Goal: Communication & Community: Connect with others

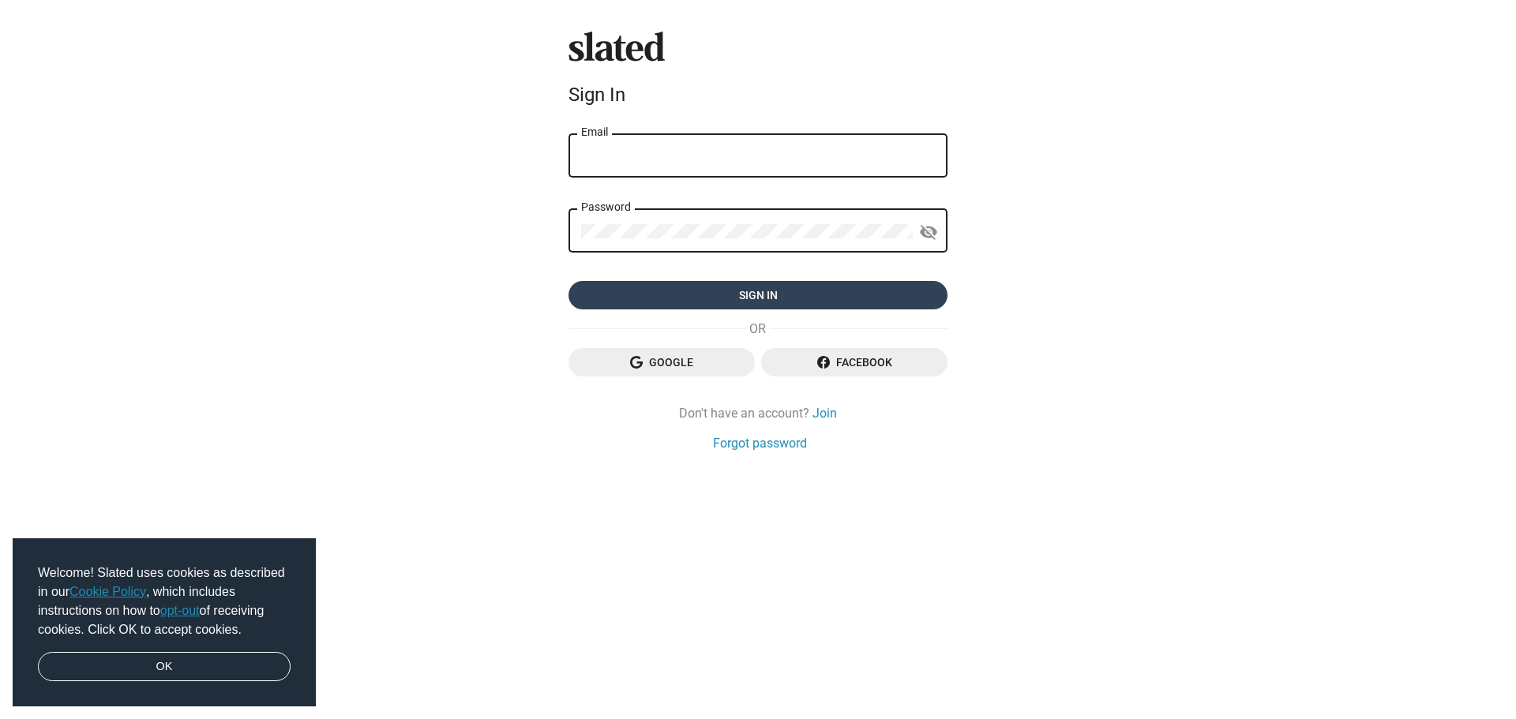
type input "[PERSON_NAME][EMAIL_ADDRESS][DOMAIN_NAME]"
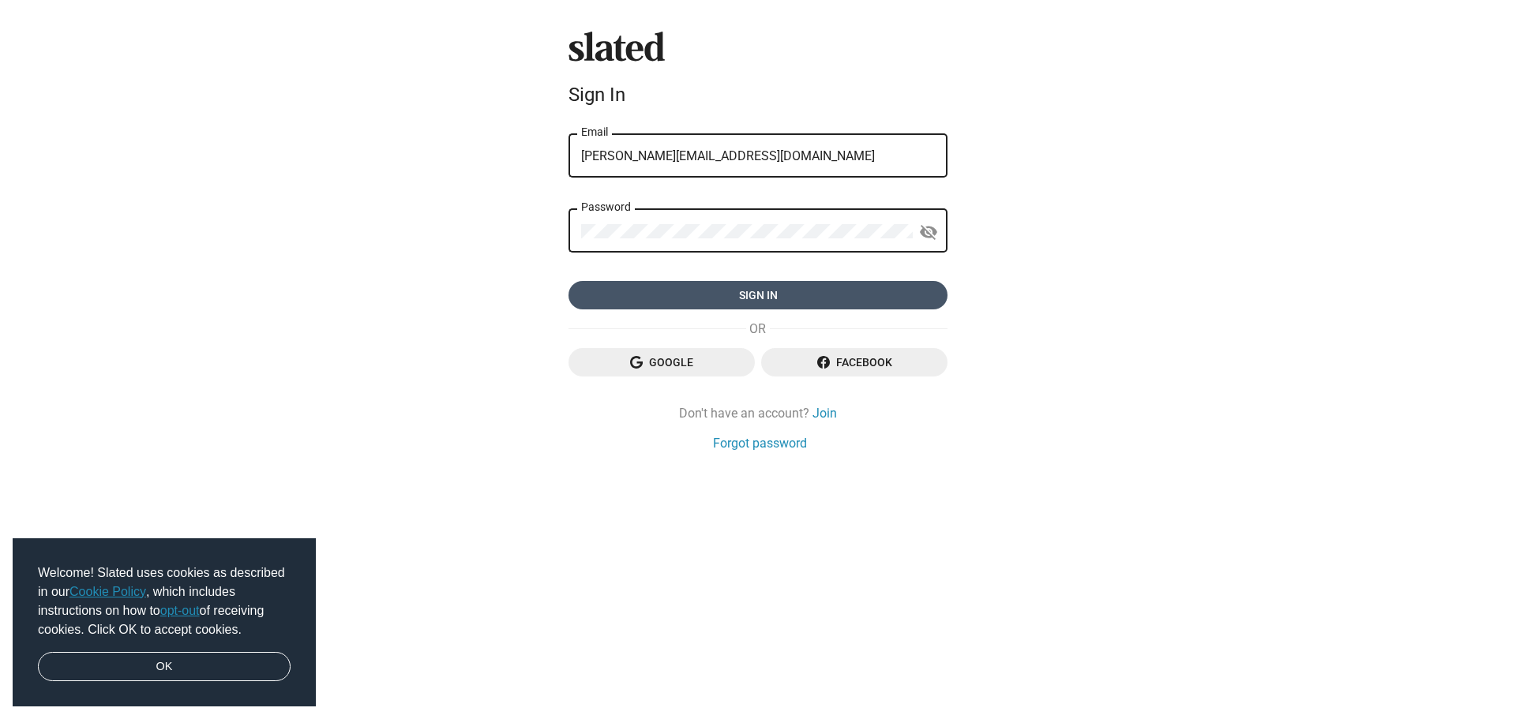
click at [707, 283] on span "Sign in" at bounding box center [758, 295] width 354 height 28
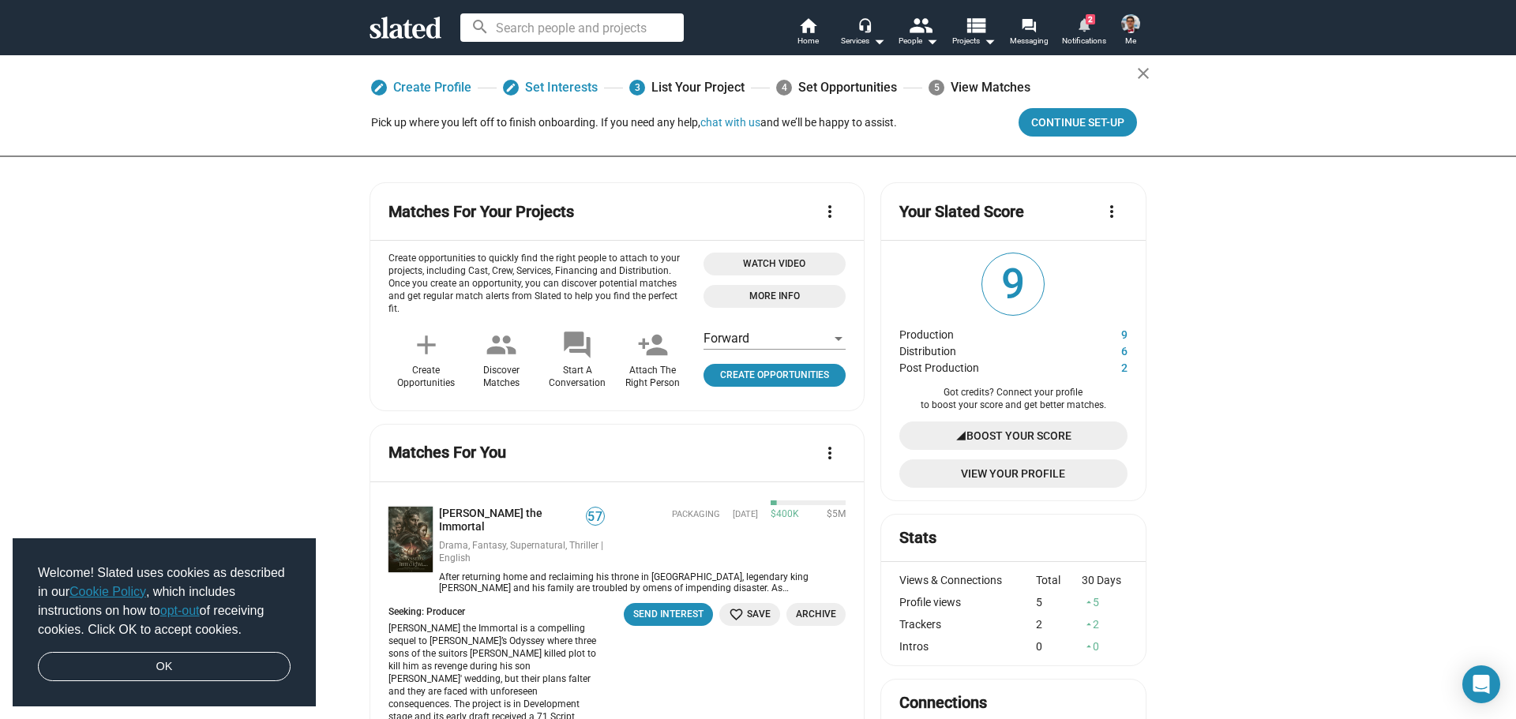
click at [1097, 25] on link "notifications 2 Notifications" at bounding box center [1083, 33] width 55 height 35
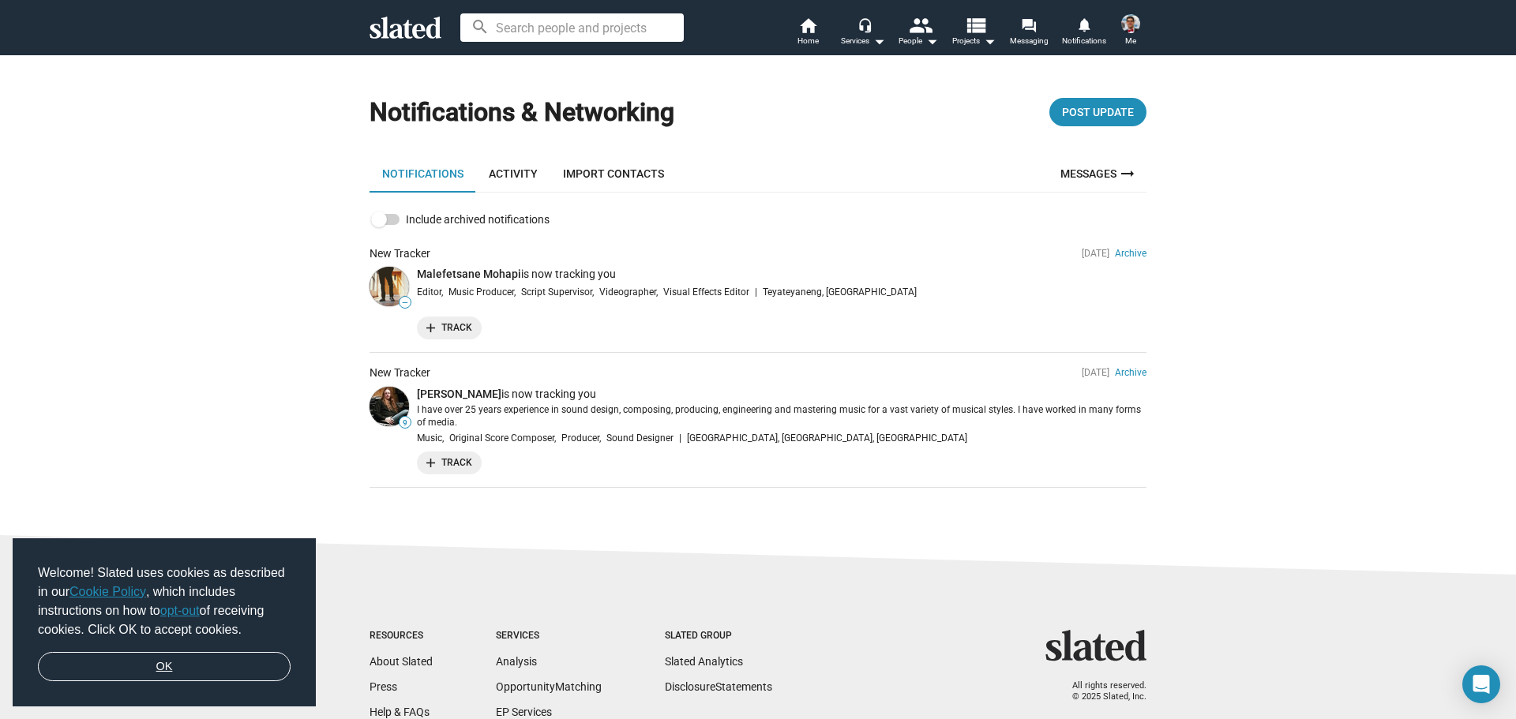
click at [225, 659] on link "OK" at bounding box center [164, 667] width 253 height 30
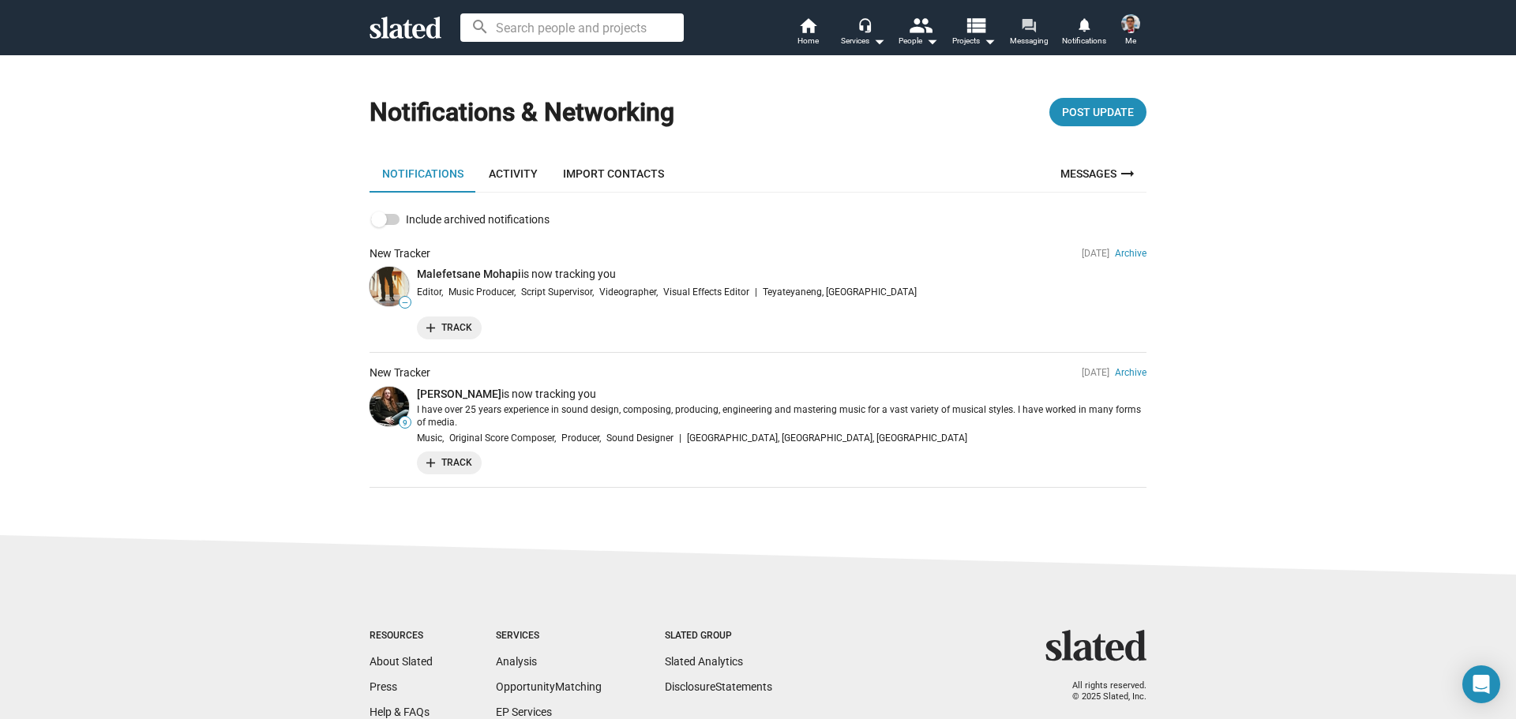
click at [1019, 38] on span "Messaging" at bounding box center [1029, 41] width 39 height 19
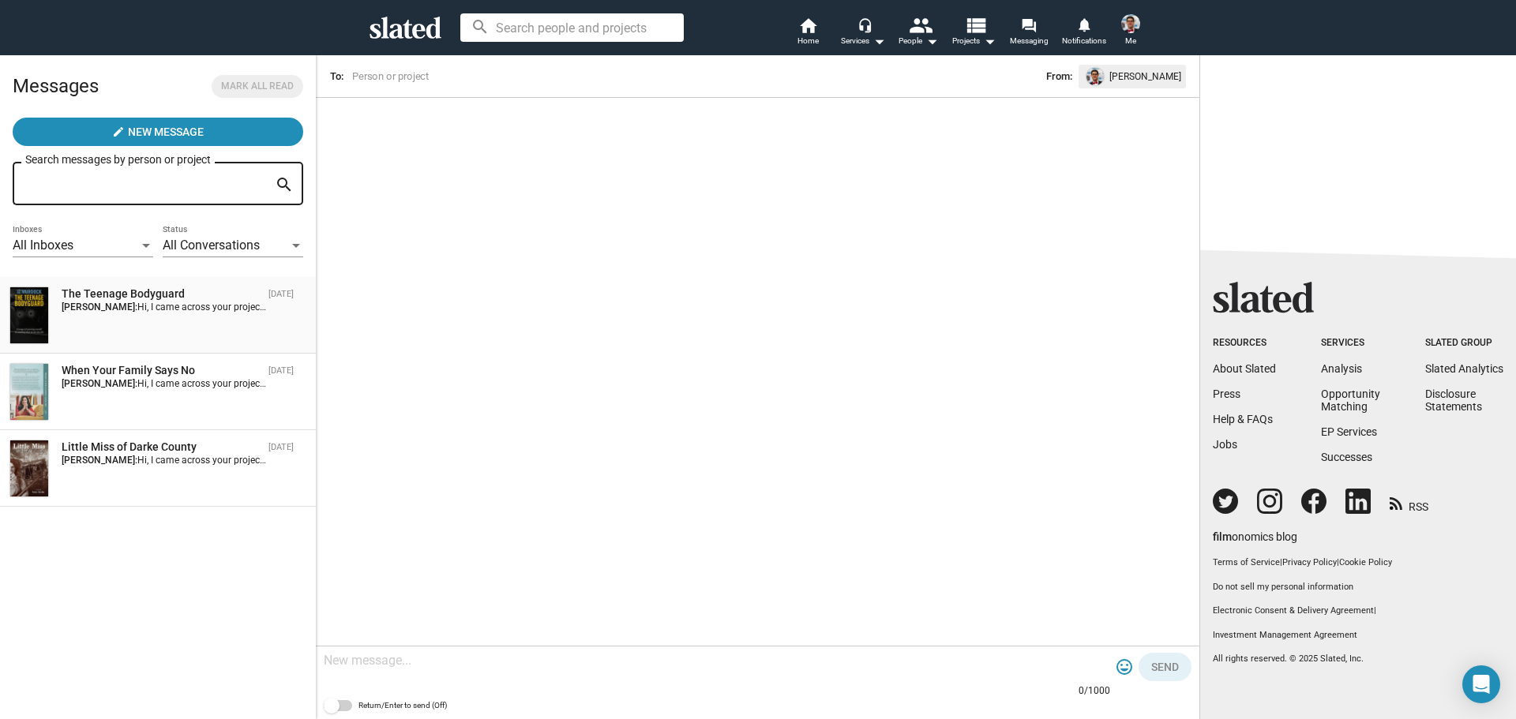
click at [187, 305] on span "Hi, I came across your project and saw you’re currently looking for a director.…" at bounding box center [724, 307] width 1175 height 11
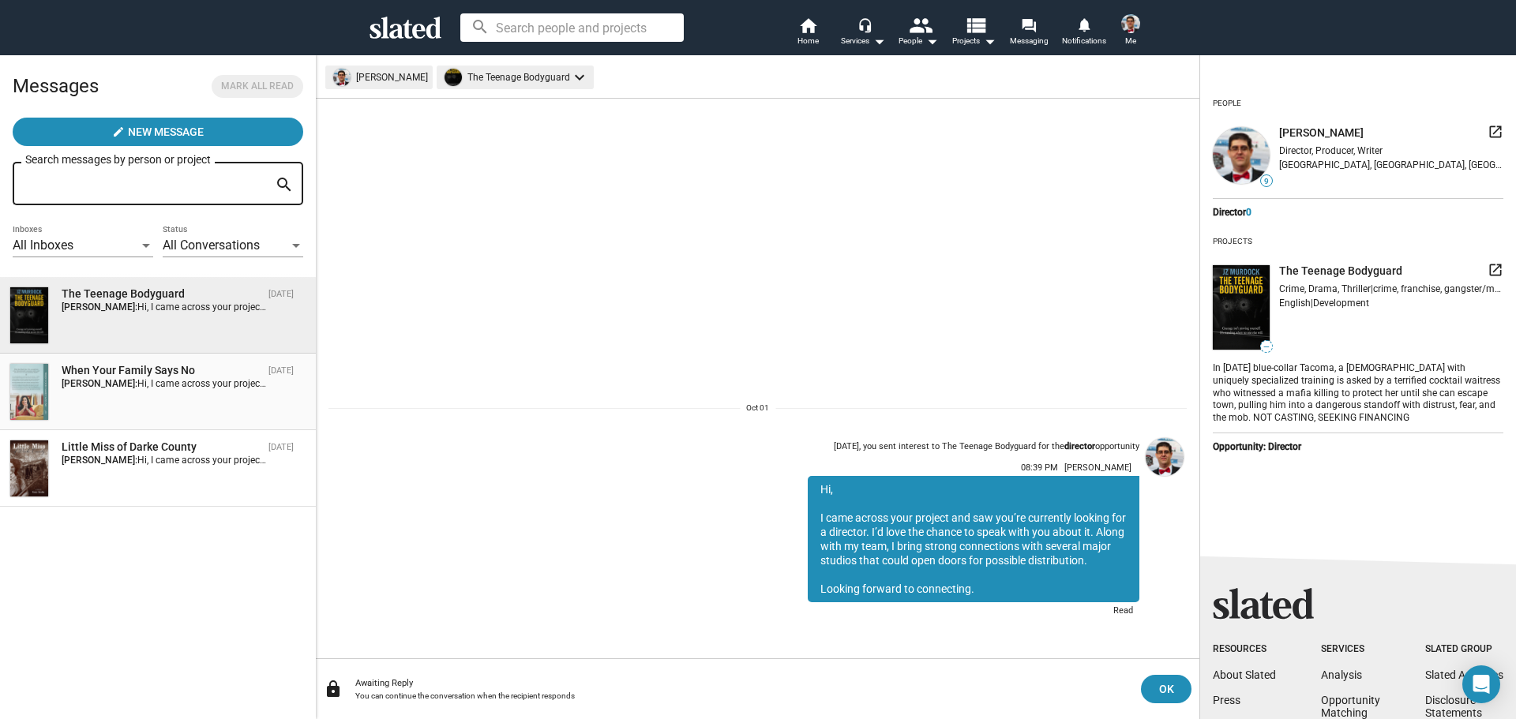
click at [186, 407] on div "When Your Family Says No Oct 01 Gerard Lima: Hi, I came across your project and…" at bounding box center [157, 392] width 297 height 58
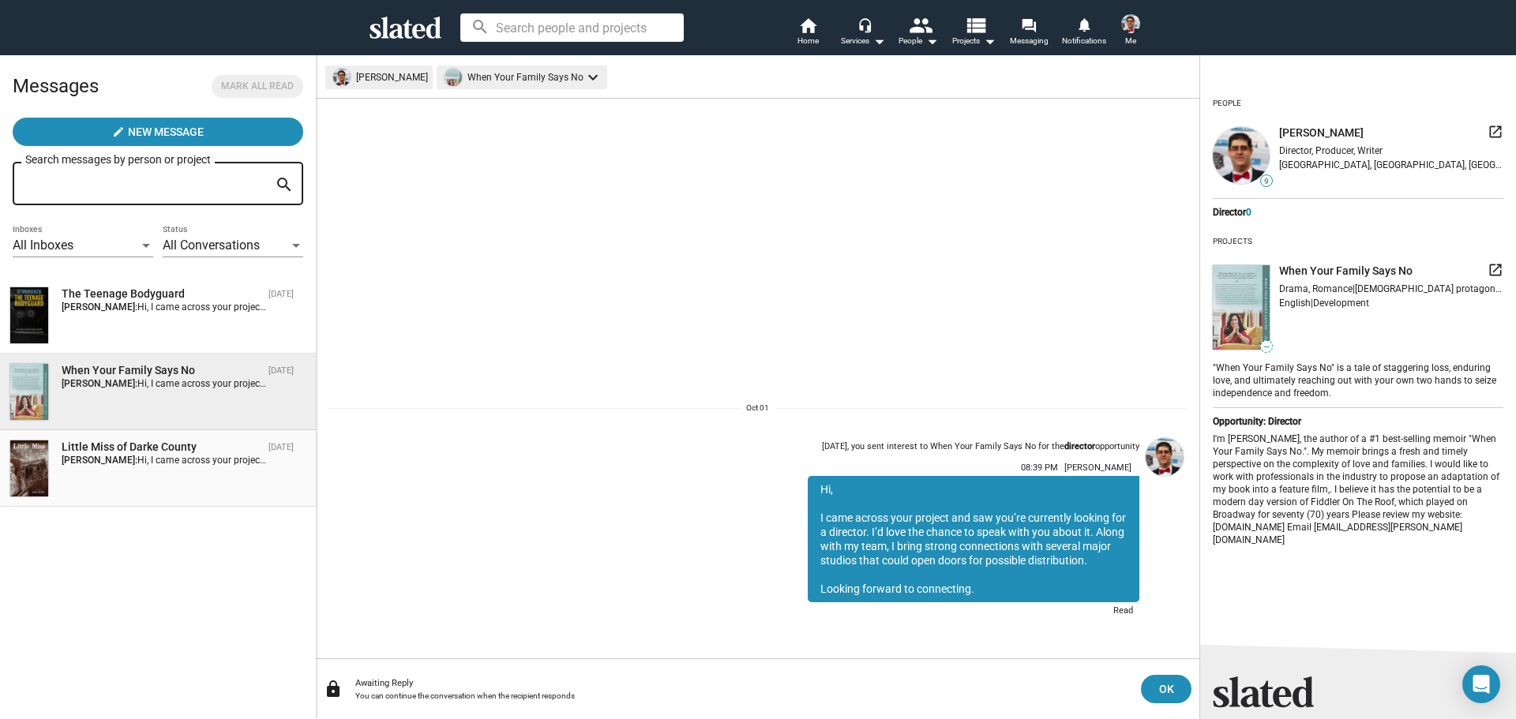
click at [181, 465] on span "Hi, I came across your project and saw you’re currently looking for a director.…" at bounding box center [724, 460] width 1175 height 11
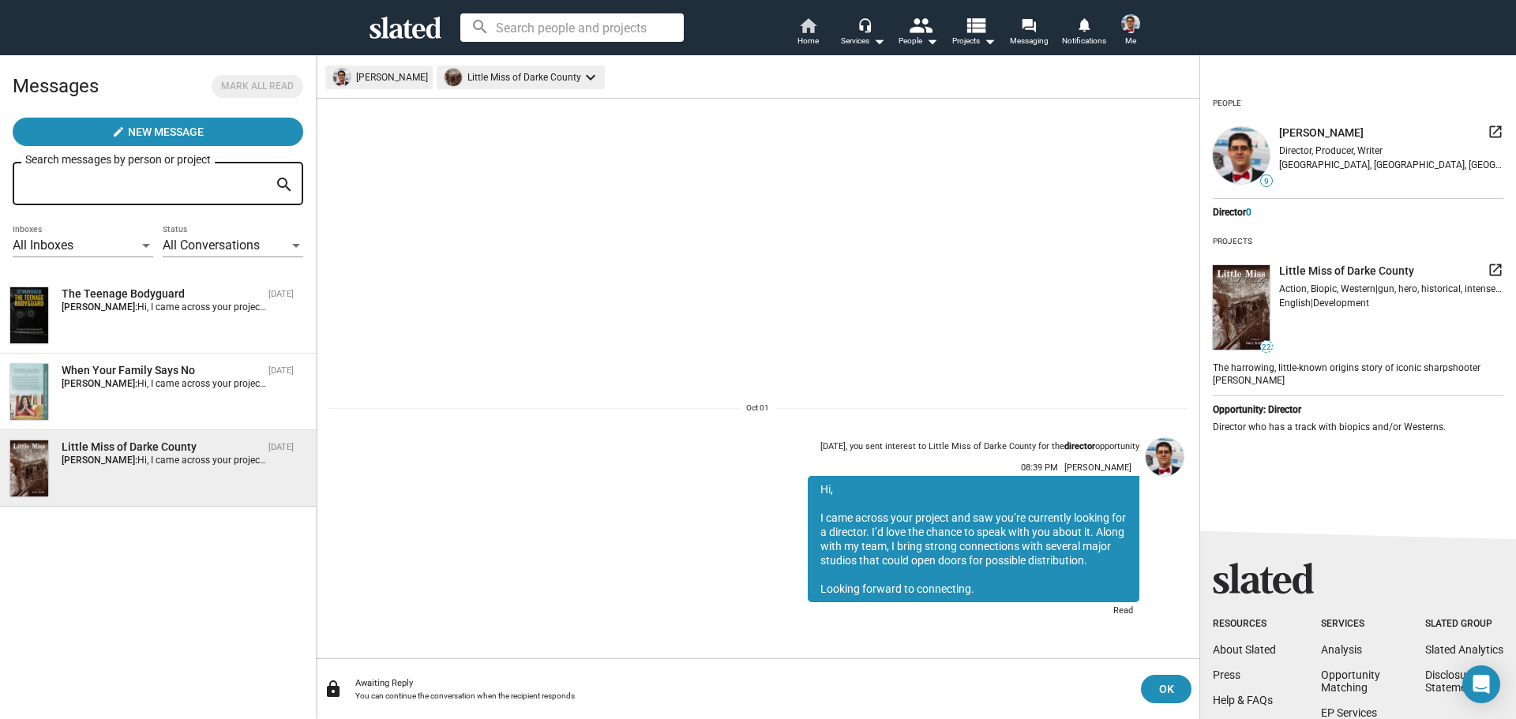
click at [812, 36] on span "Home" at bounding box center [807, 41] width 21 height 19
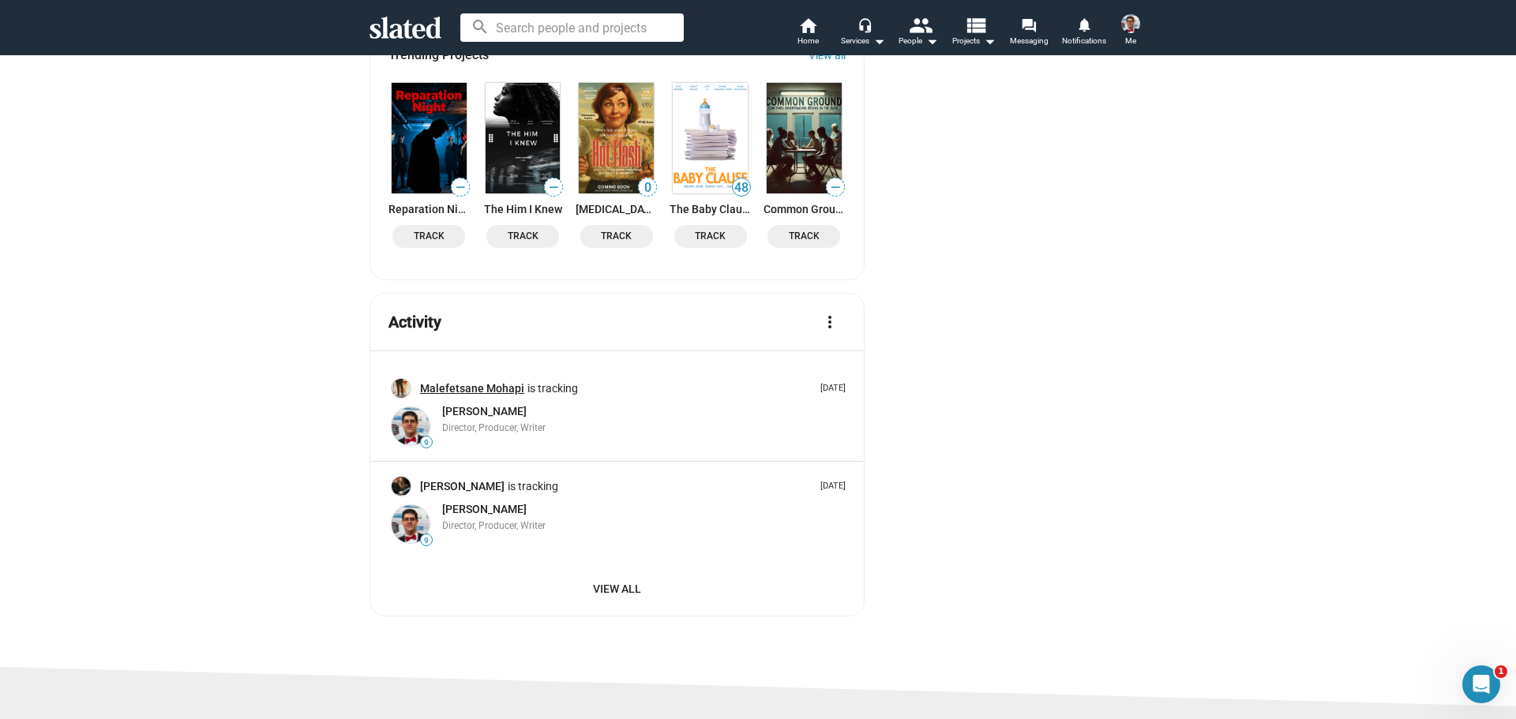
click at [429, 381] on link "Malefetsane Mohapi" at bounding box center [473, 388] width 107 height 15
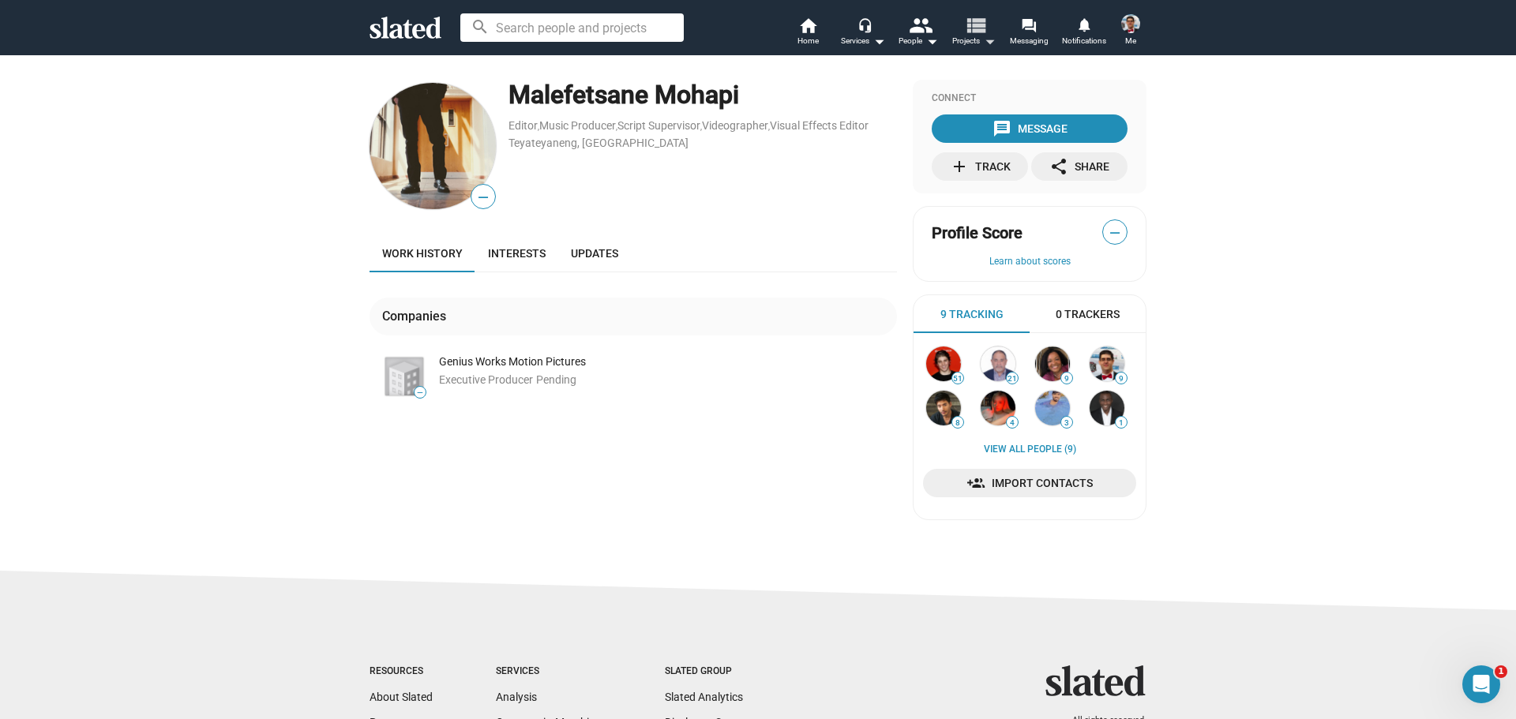
click at [952, 29] on button "view_list Projects arrow_drop_down" at bounding box center [973, 33] width 55 height 35
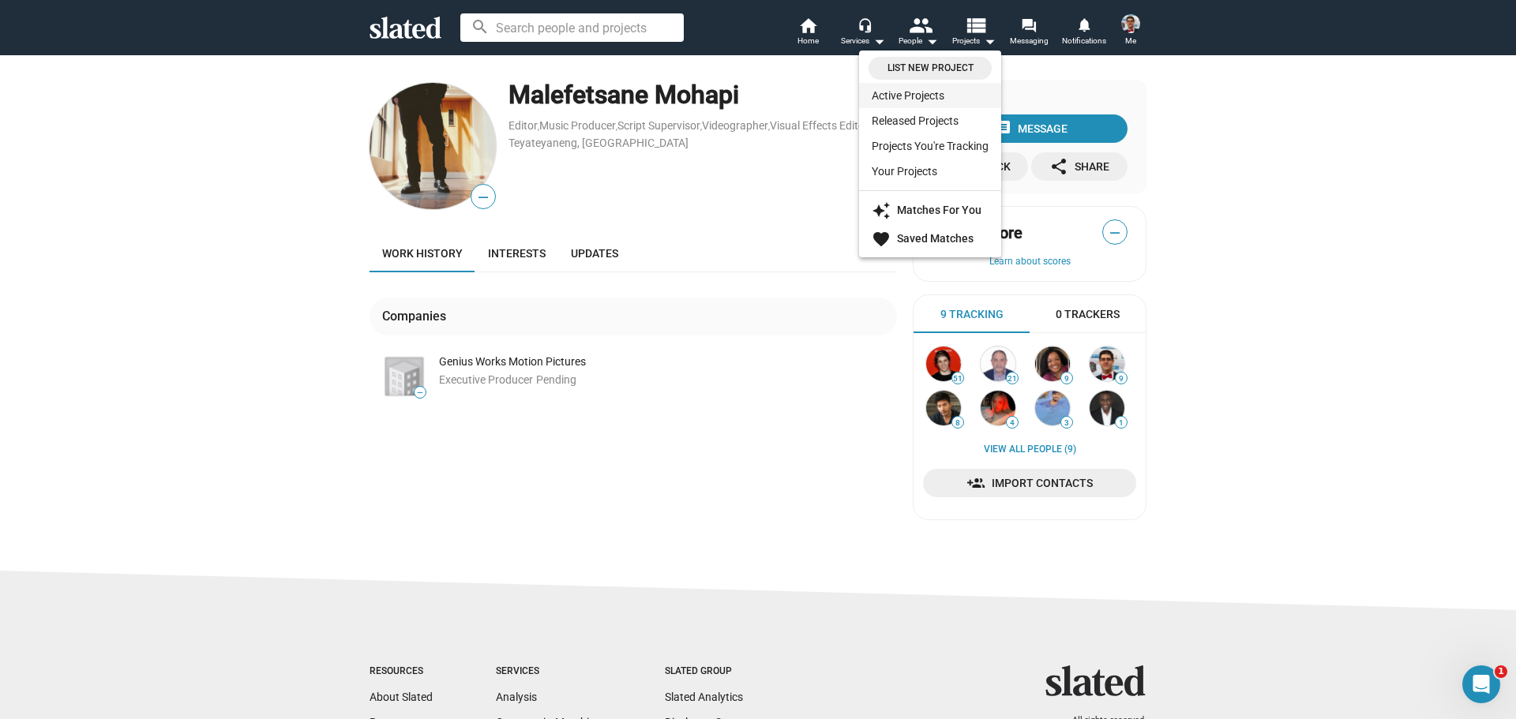
click at [941, 94] on link "Active Projects" at bounding box center [930, 95] width 142 height 25
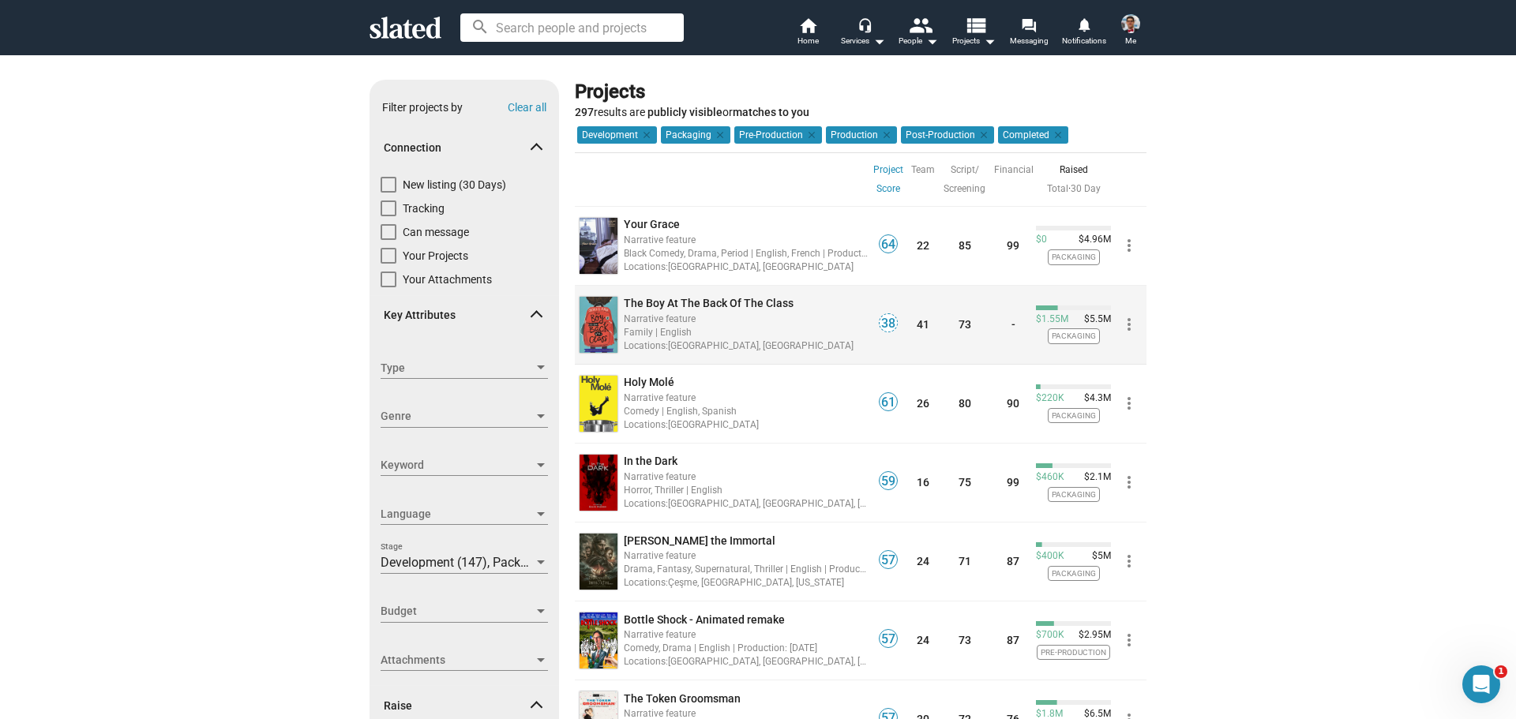
click at [767, 321] on div "Narrative feature" at bounding box center [746, 318] width 244 height 15
